Goal: Transaction & Acquisition: Obtain resource

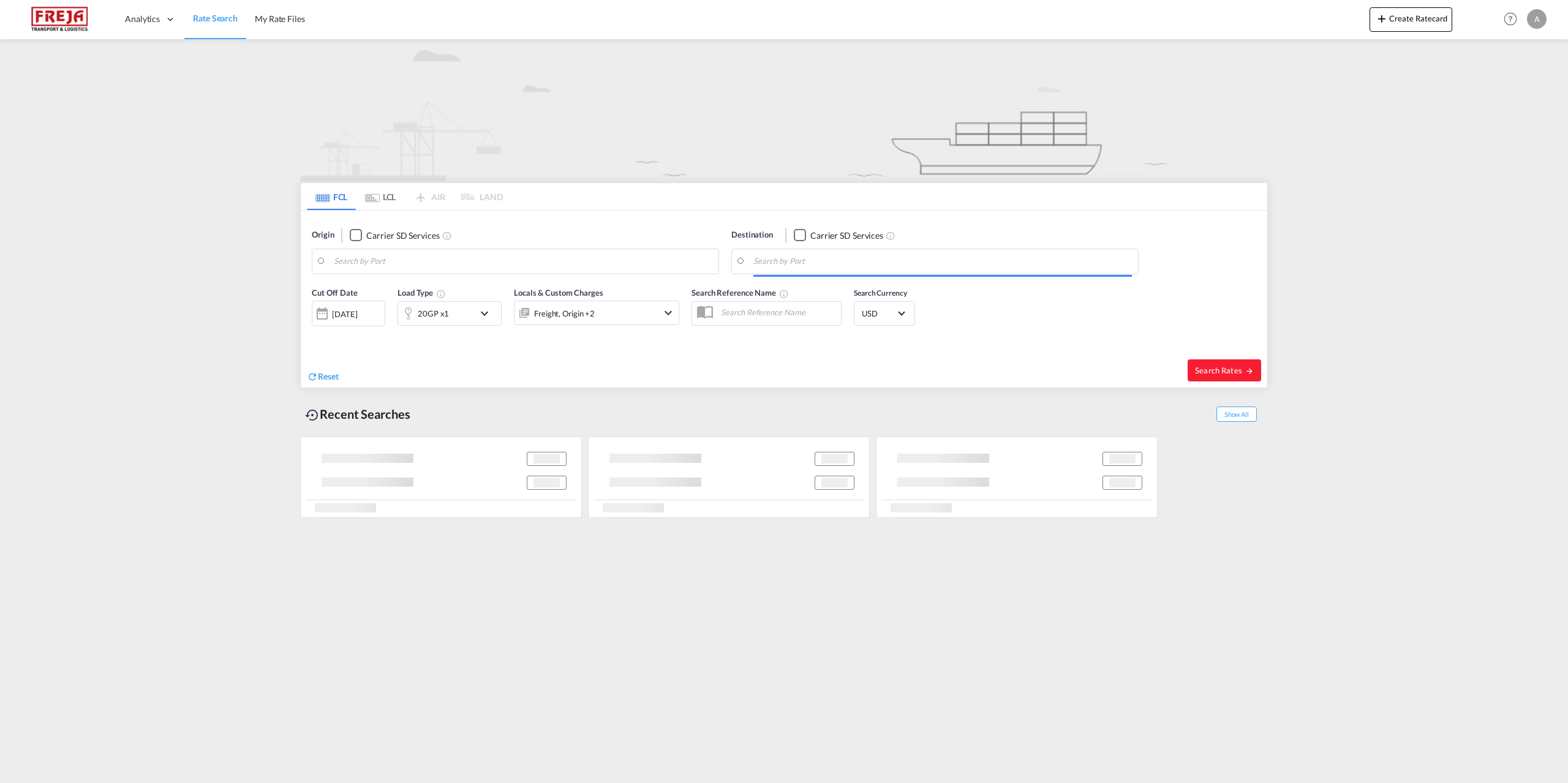
type input "[GEOGRAPHIC_DATA] ([GEOGRAPHIC_DATA]), DKCPH"
type input "Port Pipavav, INPPV"
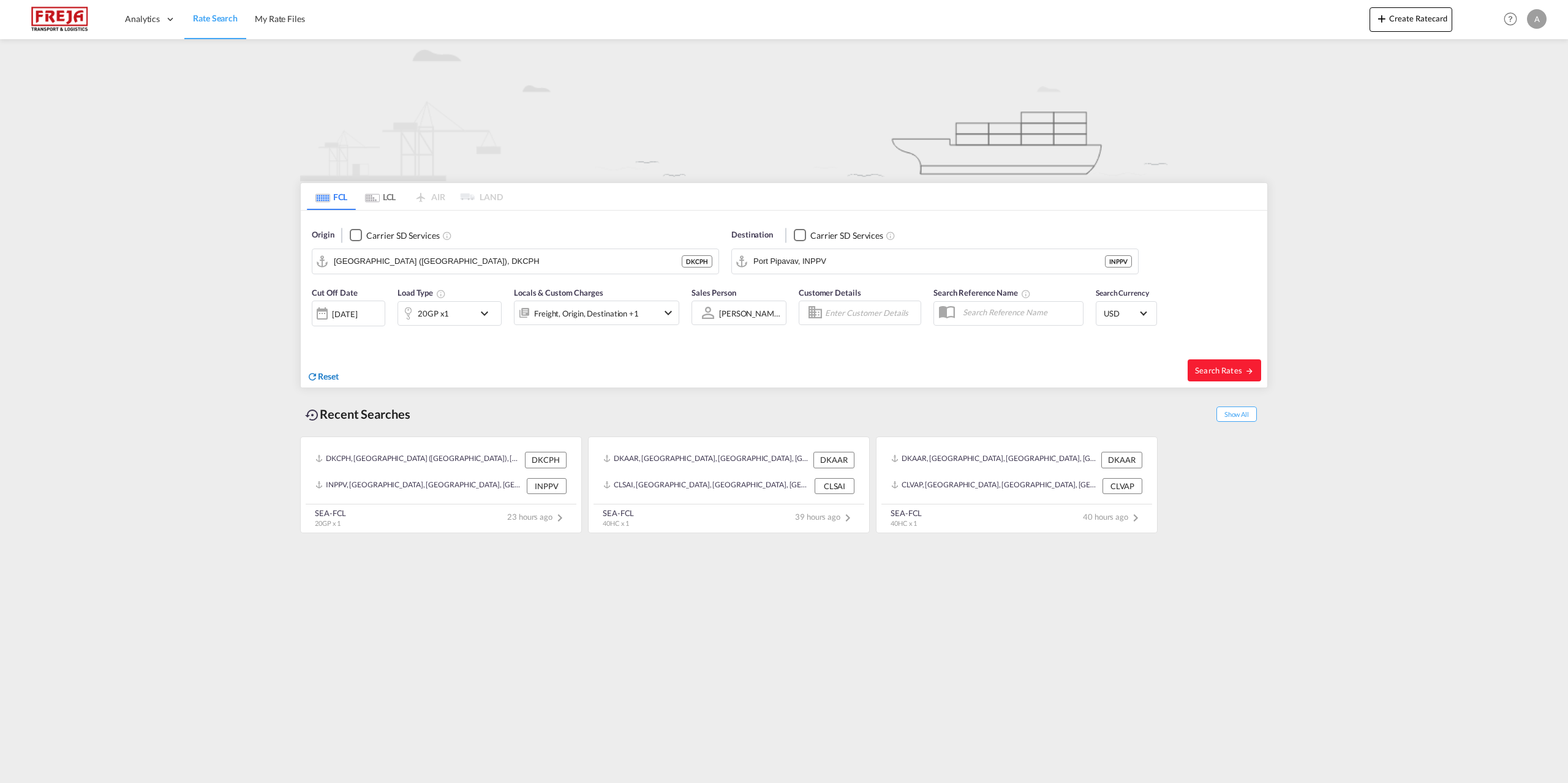
click at [329, 376] on span "Reset" at bounding box center [328, 376] width 21 height 10
click at [436, 264] on body "Analytics Reports Dashboard Rate Search My Rate Files Analytics" at bounding box center [784, 392] width 1568 height 783
click at [392, 292] on div "Aarhus [GEOGRAPHIC_DATA] DKAAR" at bounding box center [429, 295] width 233 height 37
type input "[GEOGRAPHIC_DATA], [GEOGRAPHIC_DATA]"
click at [834, 259] on body "Analytics Reports Dashboard Rate Search My Rate Files Analytics" at bounding box center [784, 392] width 1568 height 783
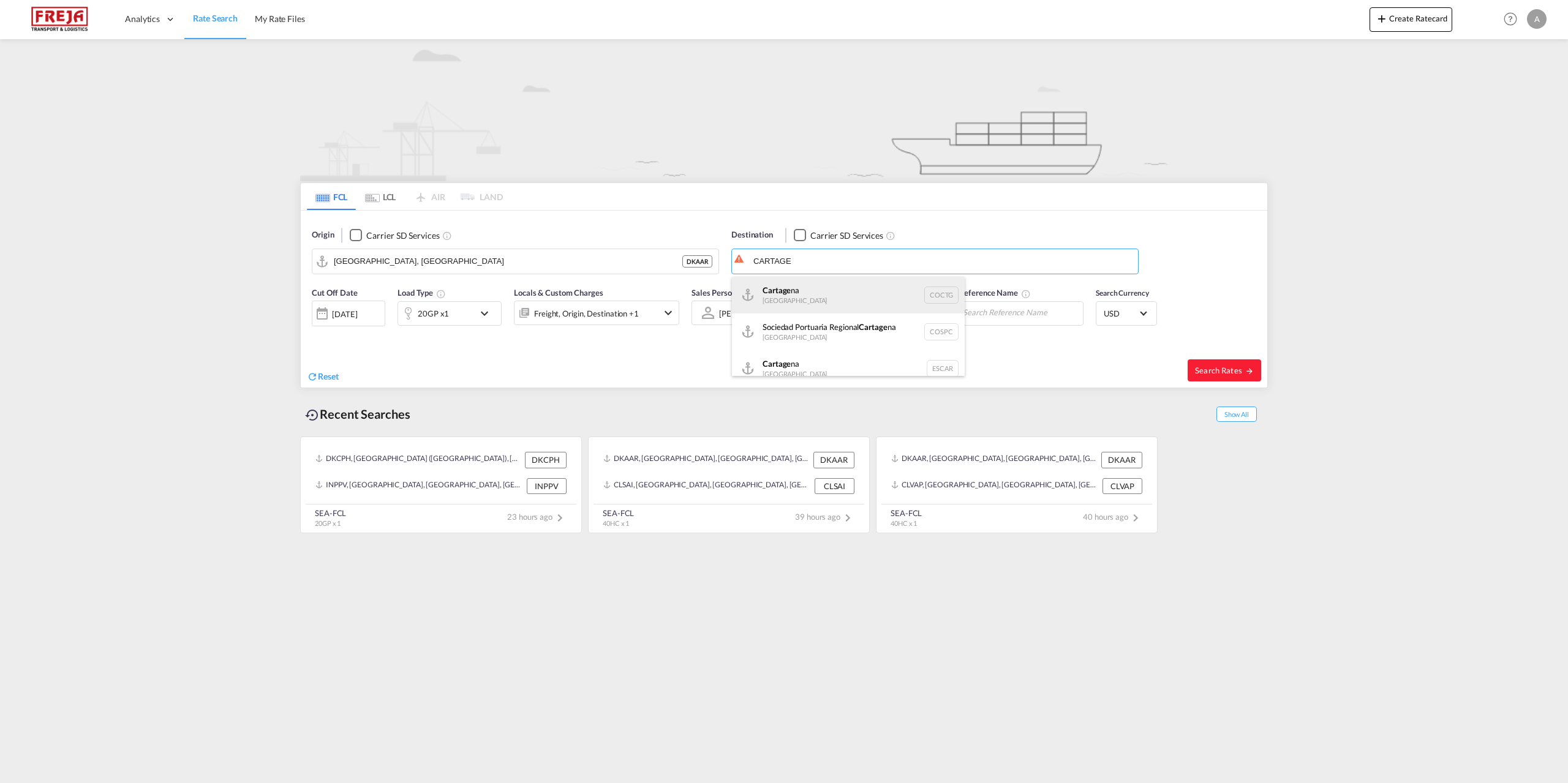
click at [809, 287] on div "Cartage na [GEOGRAPHIC_DATA] COCTG" at bounding box center [849, 295] width 233 height 37
type input "[GEOGRAPHIC_DATA], COCTG"
click at [1204, 359] on button "Search Rates" at bounding box center [1224, 370] width 73 height 22
type input "DKAAR to COCTG / [DATE]"
